Goal: Task Accomplishment & Management: Manage account settings

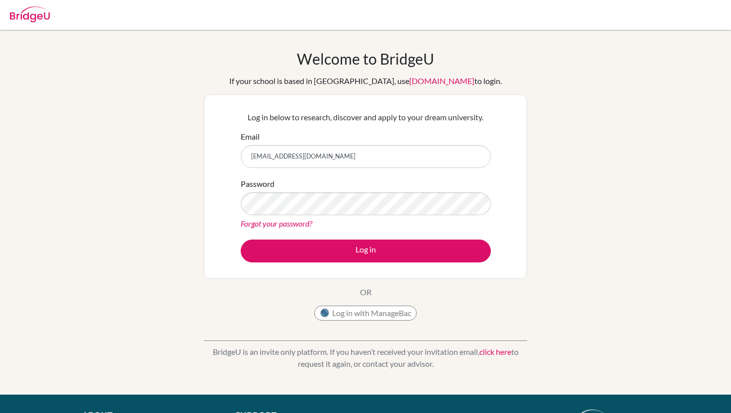
type input "[EMAIL_ADDRESS][DOMAIN_NAME]"
click at [346, 215] on div "Password Forgot your password?" at bounding box center [366, 204] width 250 height 52
click at [241, 240] on button "Log in" at bounding box center [366, 251] width 250 height 23
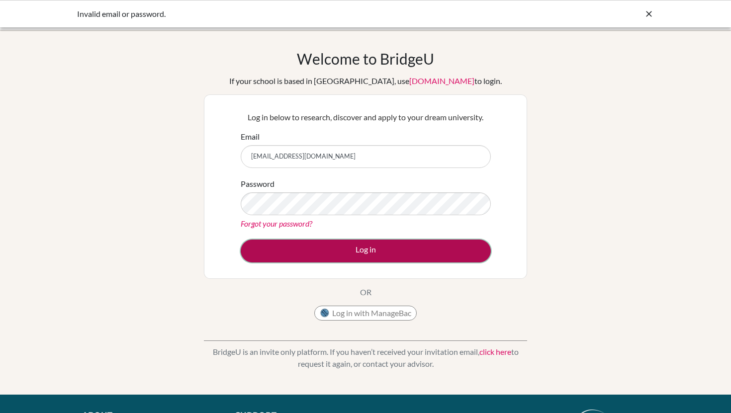
click at [400, 255] on button "Log in" at bounding box center [366, 251] width 250 height 23
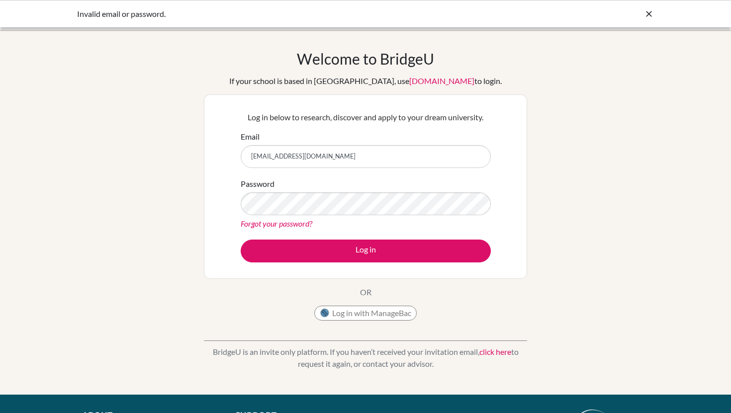
click at [492, 351] on link "click here" at bounding box center [495, 351] width 32 height 9
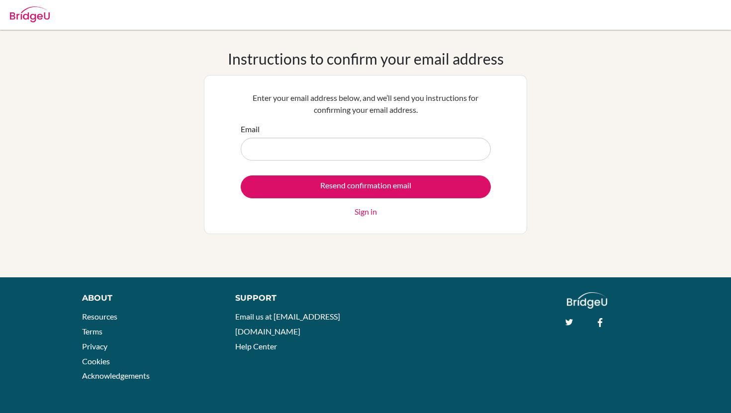
click at [333, 155] on input "Email" at bounding box center [366, 149] width 250 height 23
type input "[EMAIL_ADDRESS][DOMAIN_NAME]"
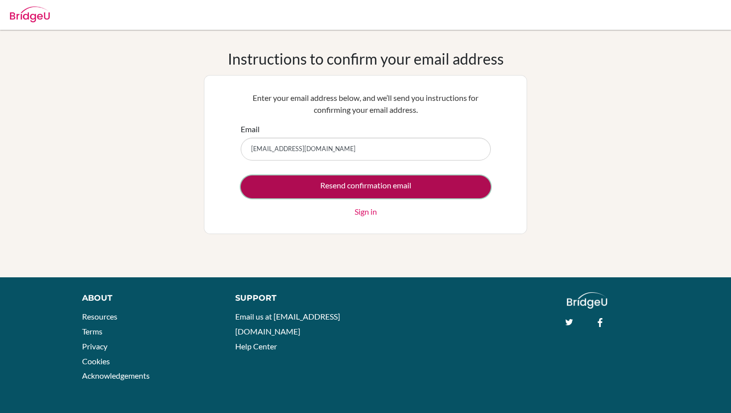
click at [340, 180] on input "Resend confirmation email" at bounding box center [366, 187] width 250 height 23
